Goal: Transaction & Acquisition: Purchase product/service

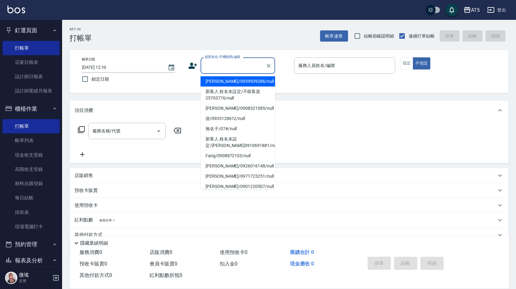
click at [226, 65] on input "顧客姓名/手機號碼/編號" at bounding box center [233, 65] width 60 height 11
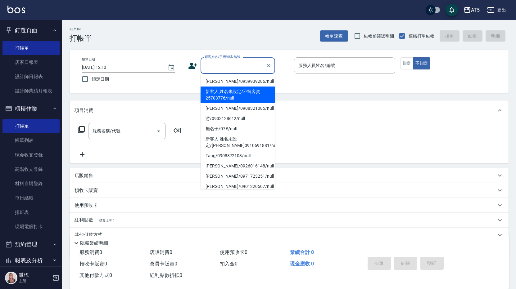
click at [221, 96] on li "新客人 姓名未設定/不留客資25703776/null" at bounding box center [237, 95] width 74 height 17
type input "新客人 姓名未設定/不留客資25703776/null"
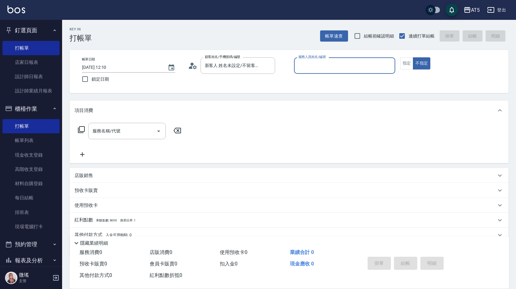
click at [341, 71] on input "服務人員姓名/編號" at bounding box center [345, 65] width 96 height 11
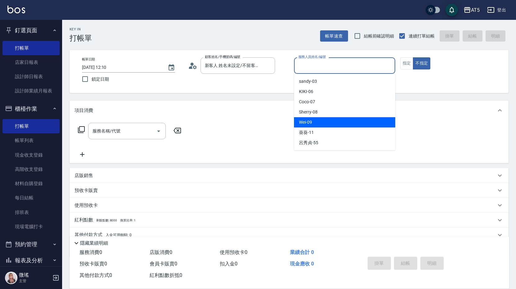
click at [341, 119] on div "Wei -09" at bounding box center [344, 122] width 101 height 10
type input "Wei-09"
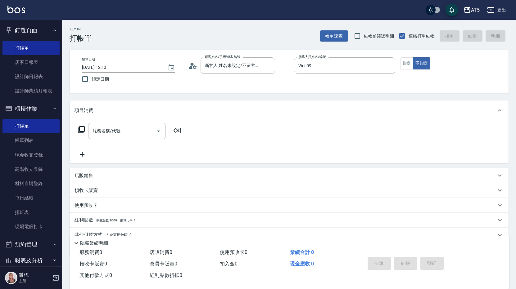
click at [144, 132] on input "服務名稱/代號" at bounding box center [122, 131] width 63 height 11
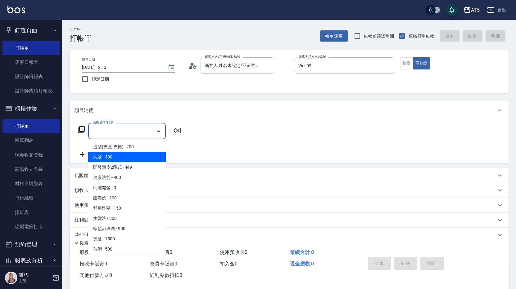
click at [129, 155] on span "洗髮 - 300" at bounding box center [127, 157] width 78 height 10
type input "洗髮(201)"
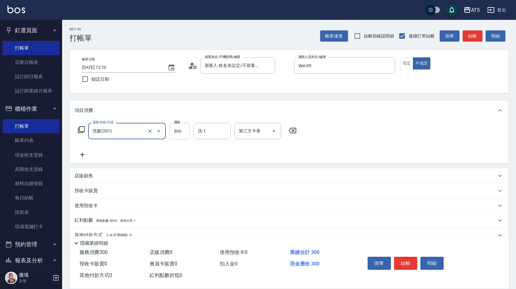
click at [186, 135] on input "300" at bounding box center [179, 131] width 20 height 17
type input "0"
type input "400"
type input "40"
type input "400"
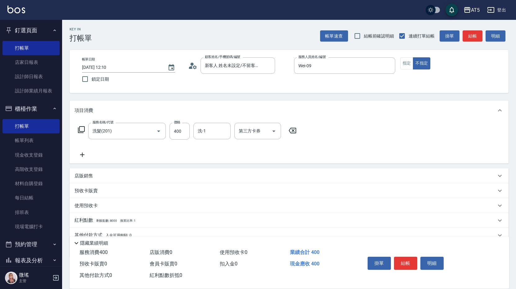
click at [420, 124] on div "服務名稱/代號 洗髮(201) 服務名稱/代號 價格 400 價格 洗-1 洗-1 第三方卡券 第三方卡券" at bounding box center [288, 141] width 439 height 43
click at [404, 244] on div "Key In 打帳單 帳單速查 結帳前確認明細 連續打單結帳 掛單 結帳 明細 帳單日期 [DATE] 12:10 鎖定日期 顧客姓名/手機號碼/編號 新客人…" at bounding box center [289, 169] width 454 height 298
drag, startPoint x: 408, startPoint y: 266, endPoint x: 407, endPoint y: 260, distance: 6.2
click at [408, 265] on button "結帳" at bounding box center [405, 263] width 23 height 13
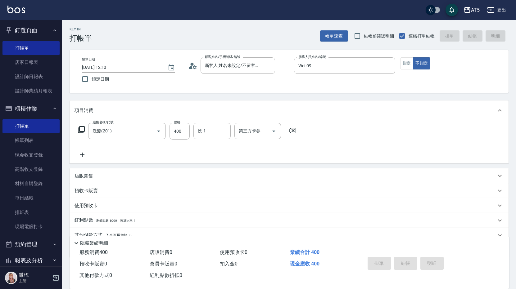
type input "[DATE] 13:01"
type input "0"
